Goal: Task Accomplishment & Management: Complete application form

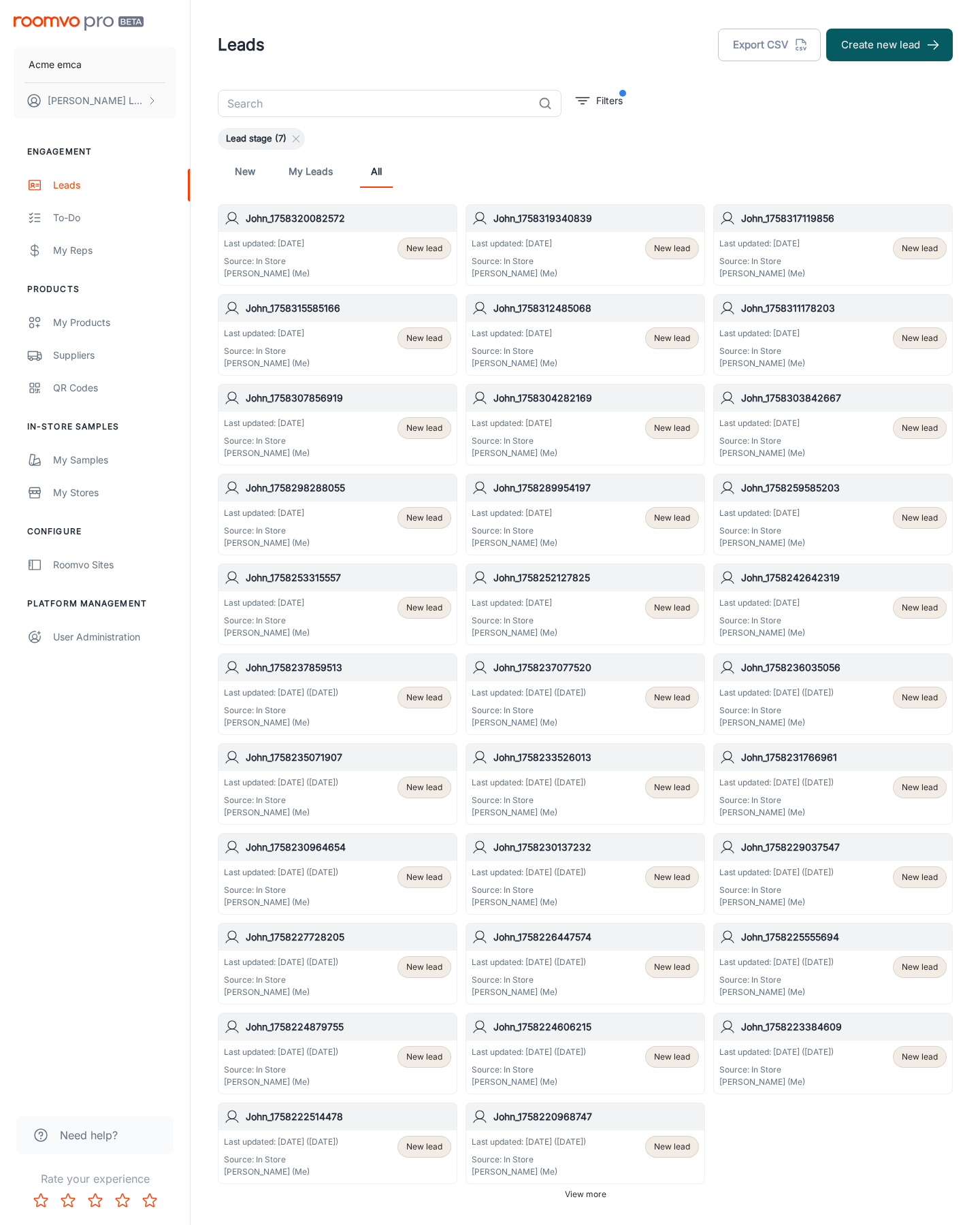
click at [889, 45] on button "Create new lead" at bounding box center [889, 45] width 126 height 33
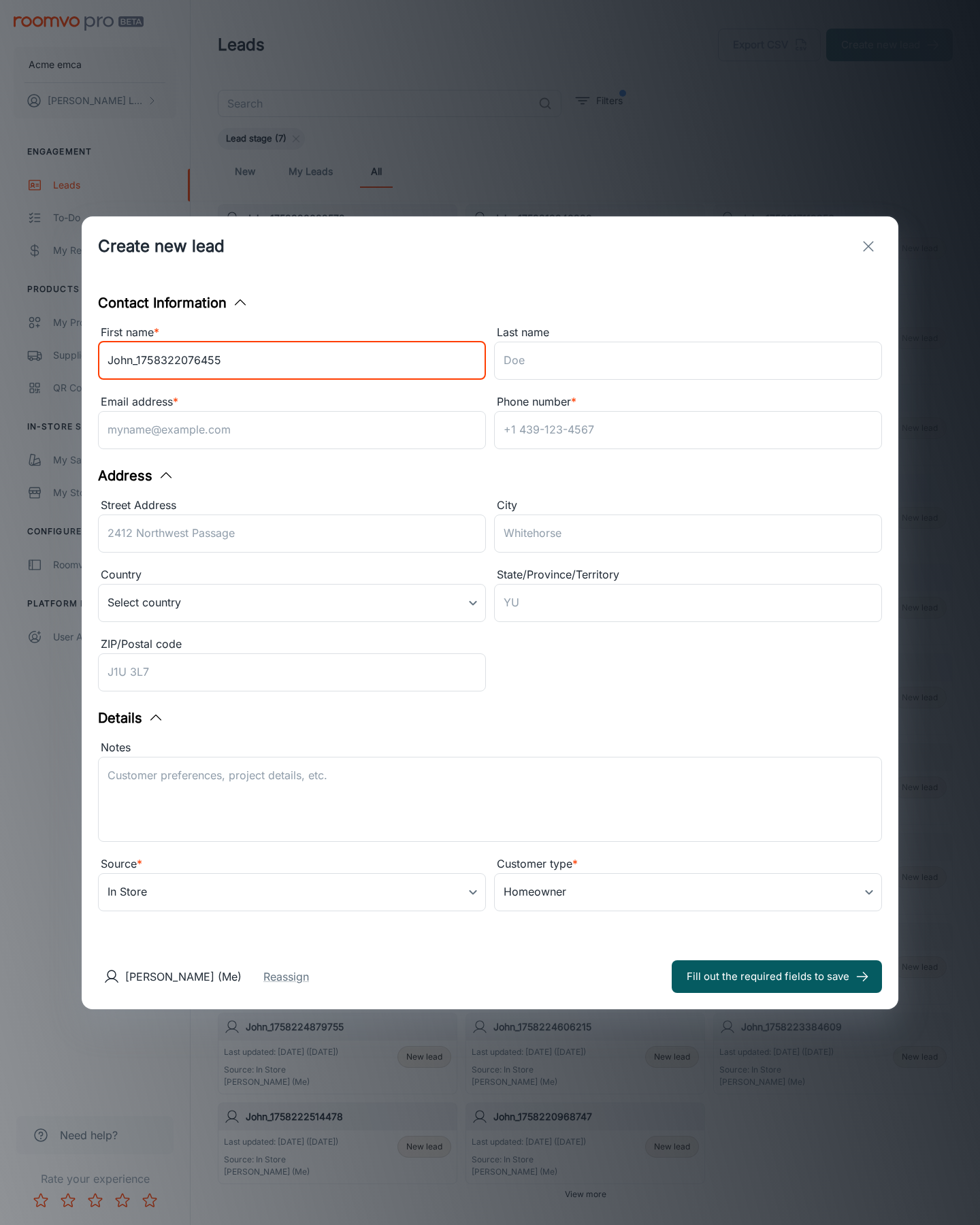
type input "John_1758322076455"
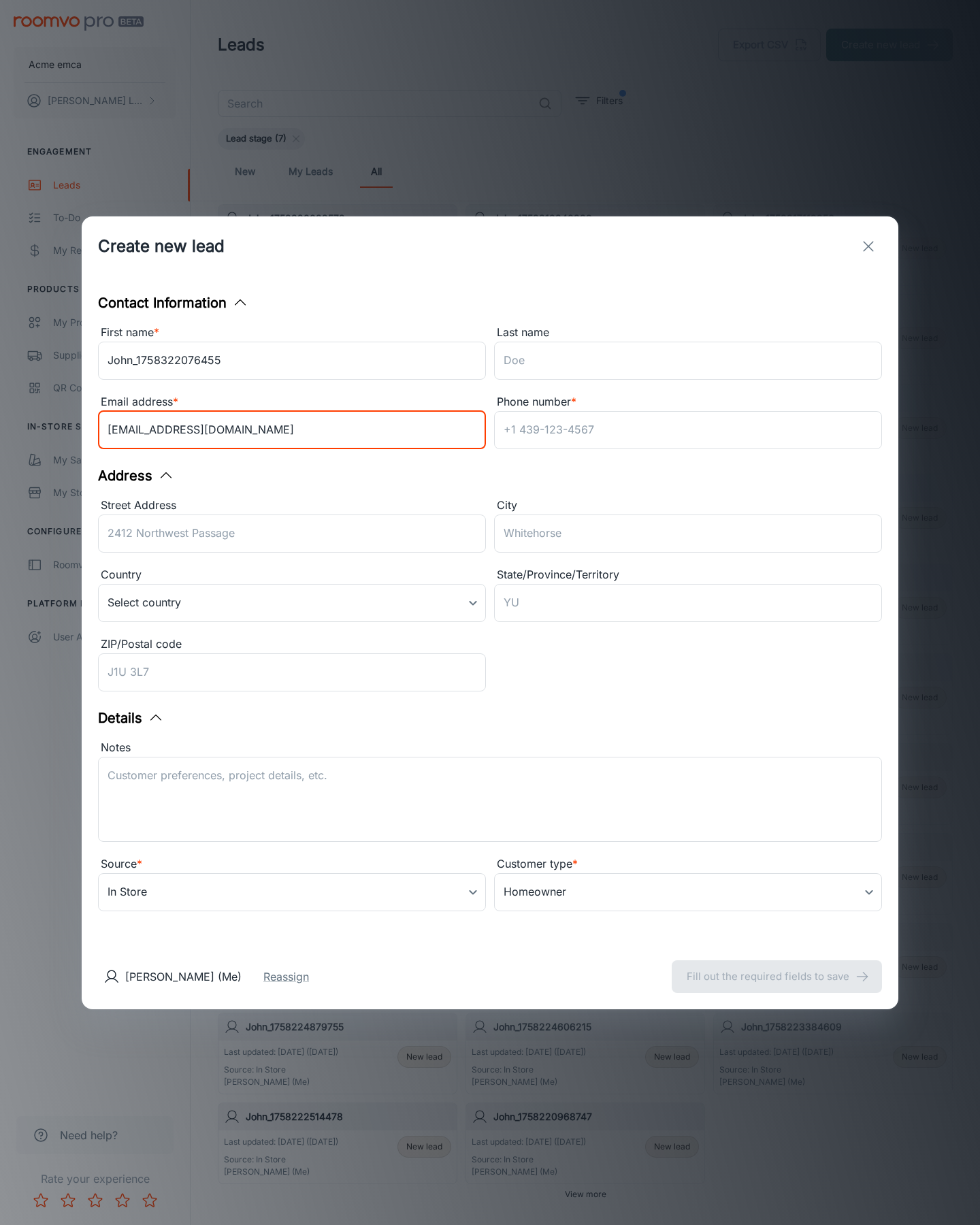
type input "[EMAIL_ADDRESS][DOMAIN_NAME]"
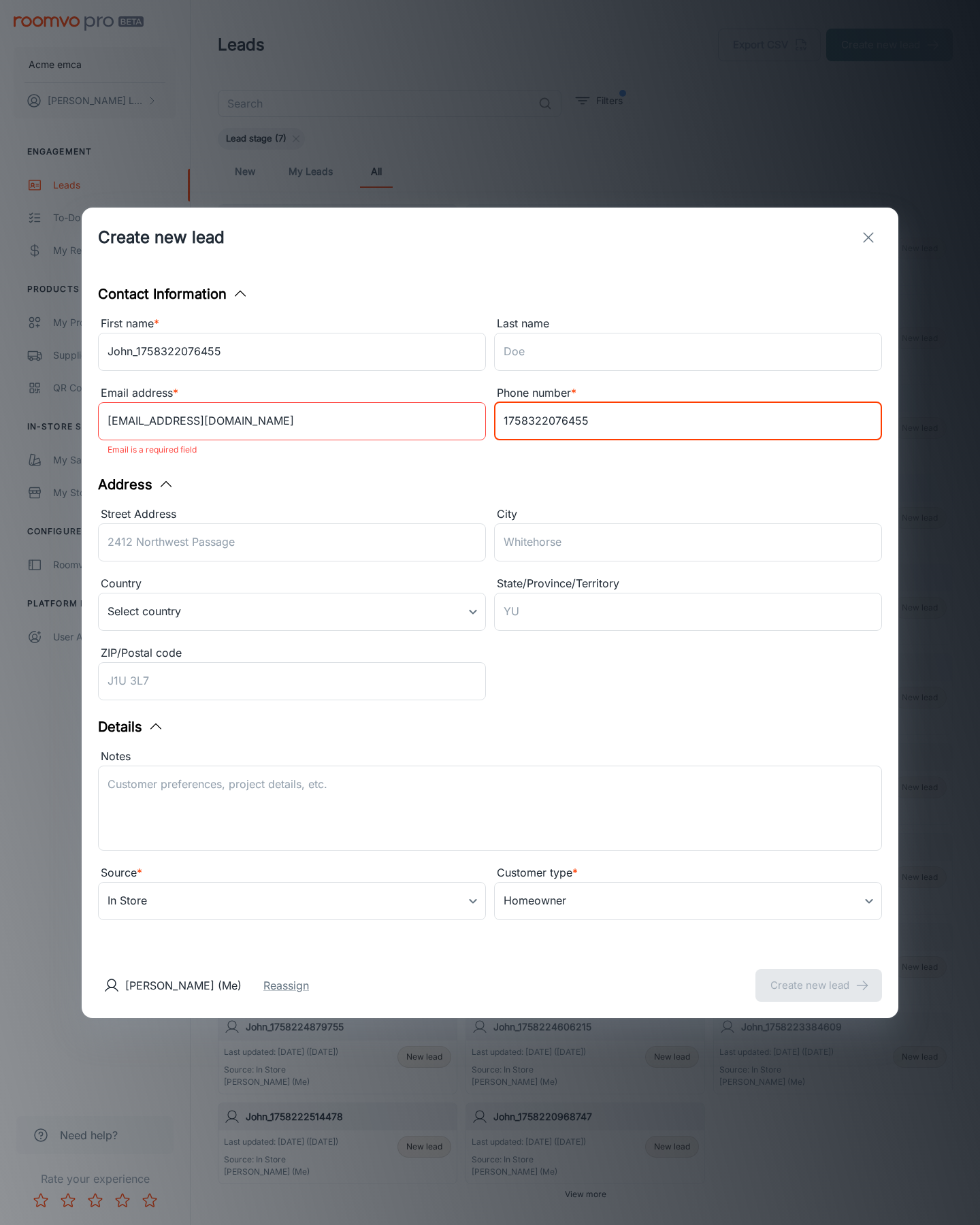
type input "1758322076455"
click at [819, 976] on button "Create new lead" at bounding box center [819, 985] width 126 height 33
